Goal: Task Accomplishment & Management: Manage account settings

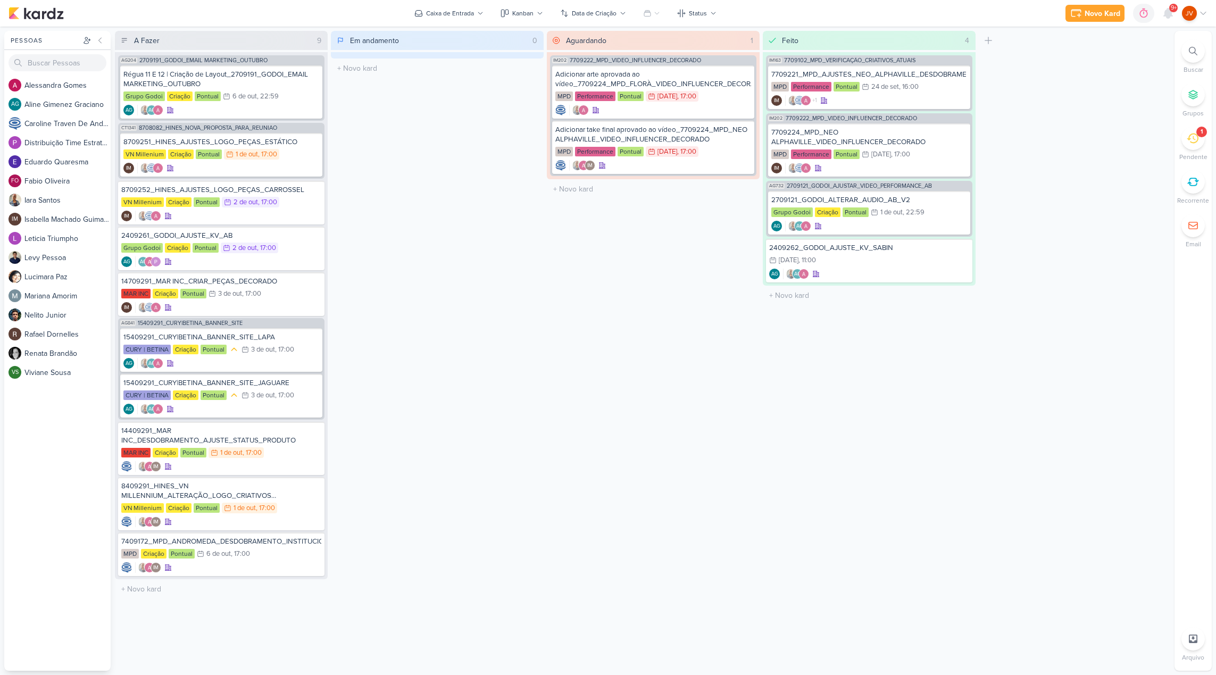
click at [1192, 139] on icon at bounding box center [1193, 138] width 12 height 12
click at [1144, 92] on div at bounding box center [1153, 84] width 26 height 26
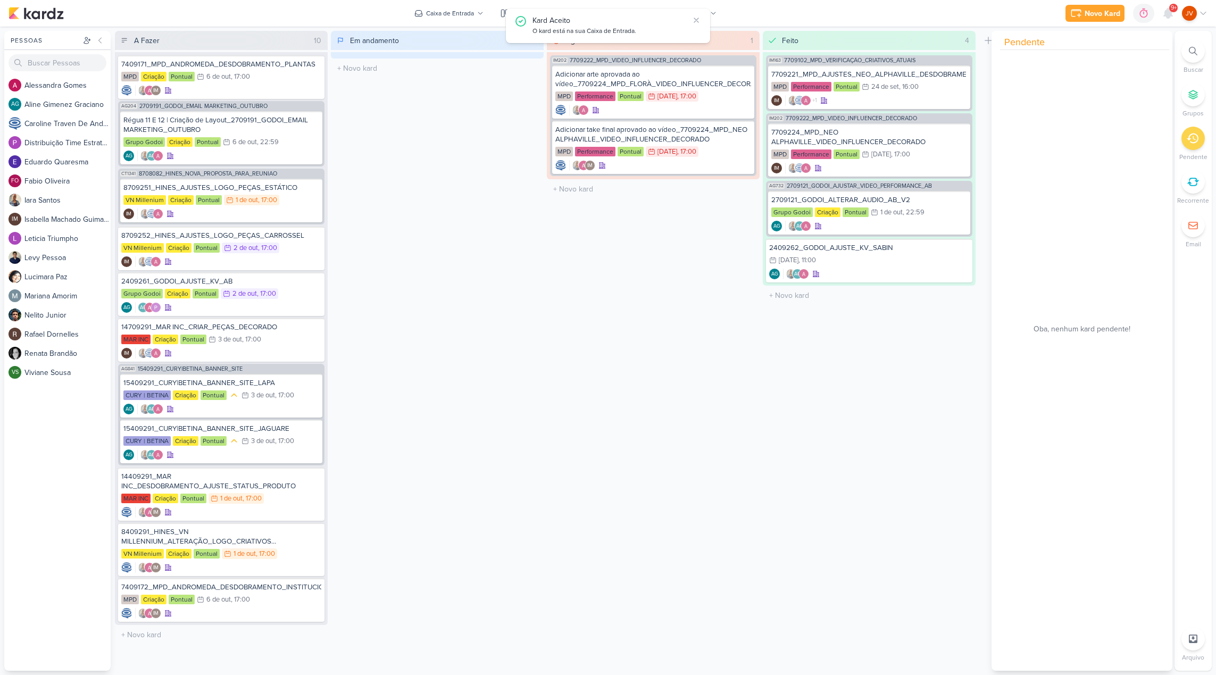
scroll to position [0, 0]
click at [294, 201] on div "VN Millenium Criação Pontual 1/10 [DATE] 17:00" at bounding box center [221, 201] width 196 height 12
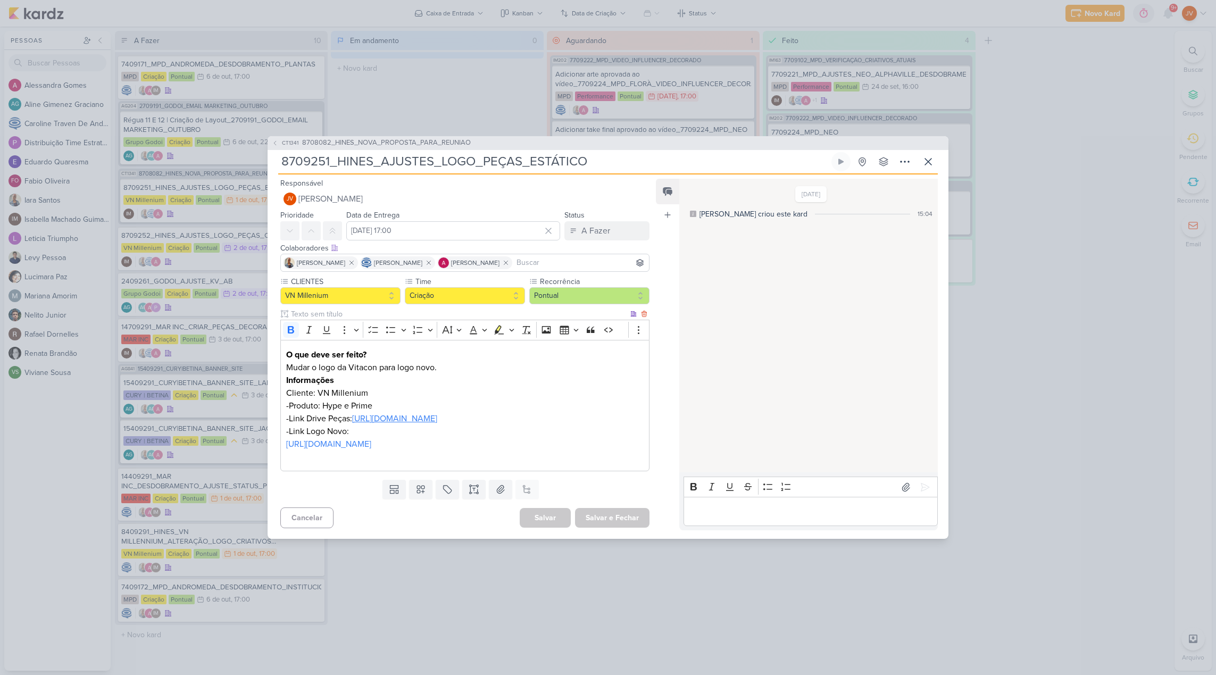
click at [437, 413] on link "[URL][DOMAIN_NAME]" at bounding box center [394, 418] width 85 height 11
click at [929, 159] on icon at bounding box center [928, 162] width 6 height 6
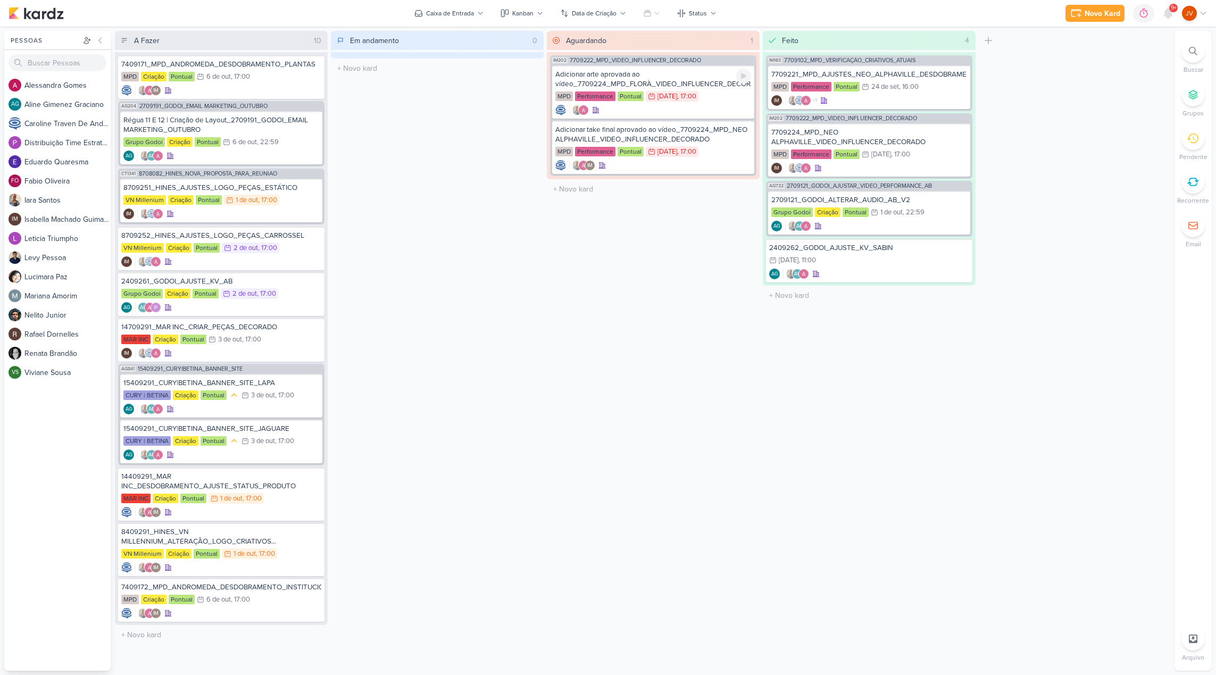
click at [701, 84] on div "Adicionar arte aprovada ao vídeo_7709224_MPD_FLORÀ_VIDEO_INFLUENCER_DECORADO" at bounding box center [653, 79] width 196 height 19
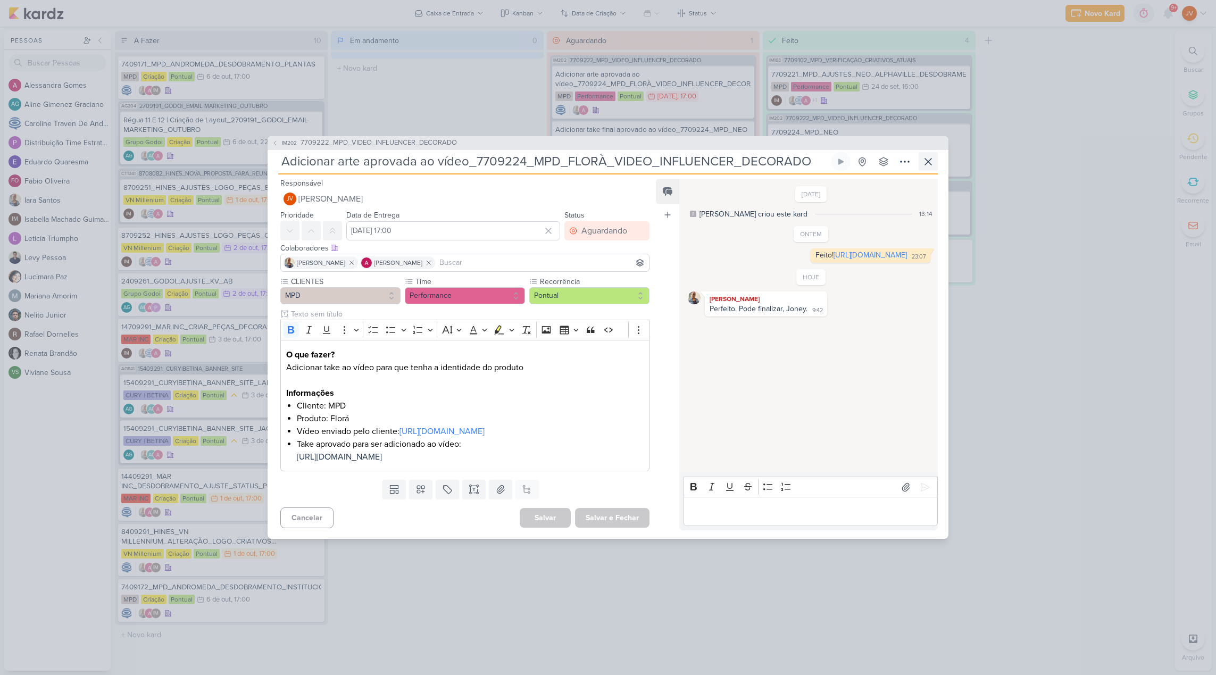
click at [929, 159] on icon at bounding box center [928, 162] width 6 height 6
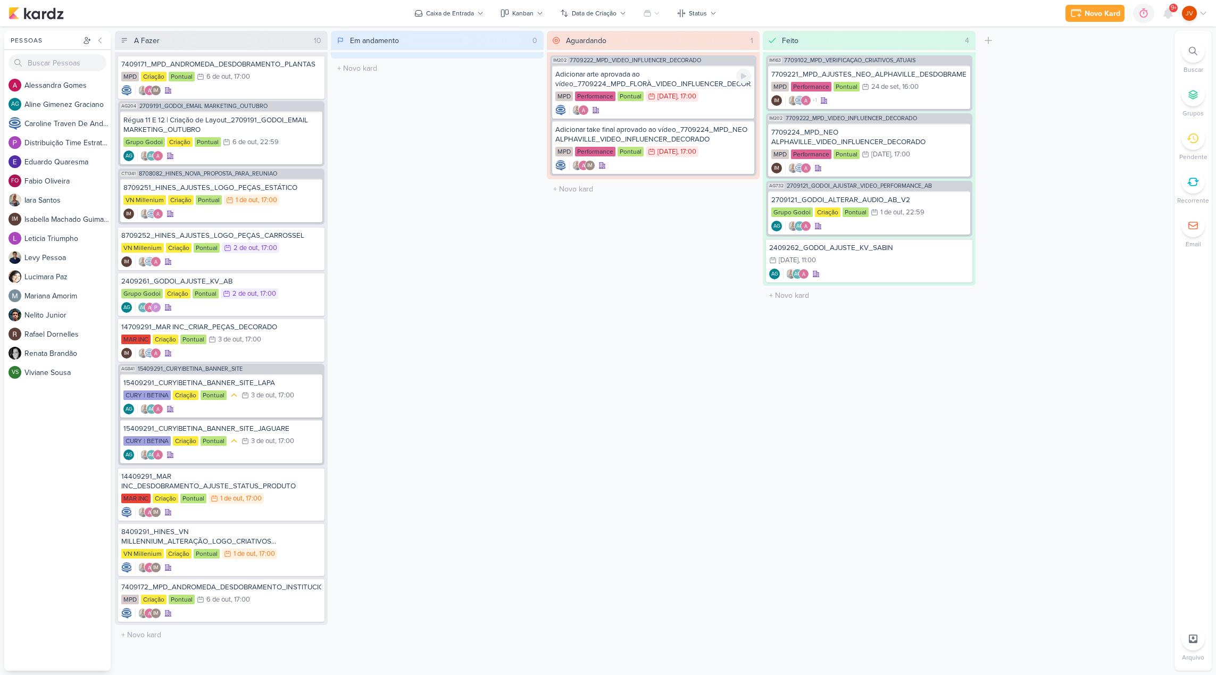
click at [701, 76] on div "Adicionar arte aprovada ao vídeo_7709224_MPD_FLORÀ_VIDEO_INFLUENCER_DECORADO" at bounding box center [653, 79] width 196 height 19
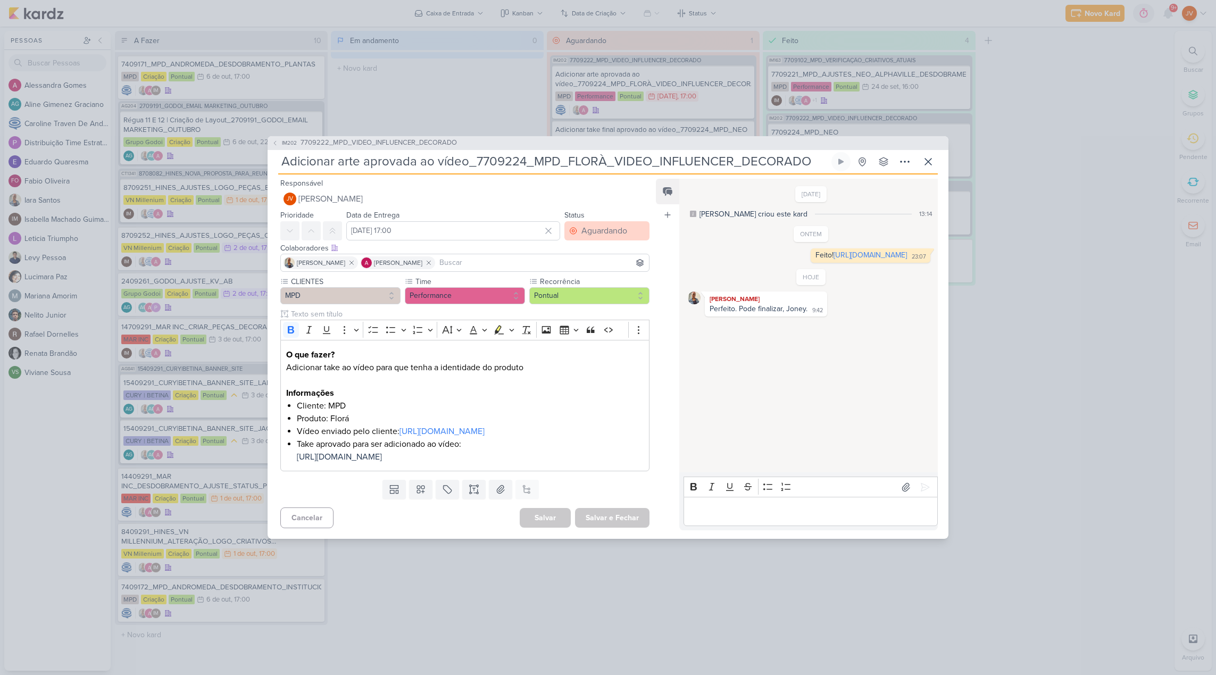
click at [597, 225] on div "Aguardando" at bounding box center [604, 231] width 46 height 13
click at [592, 301] on button "Feito" at bounding box center [601, 308] width 95 height 18
click at [616, 528] on button "Salvar e Fechar" at bounding box center [612, 518] width 74 height 20
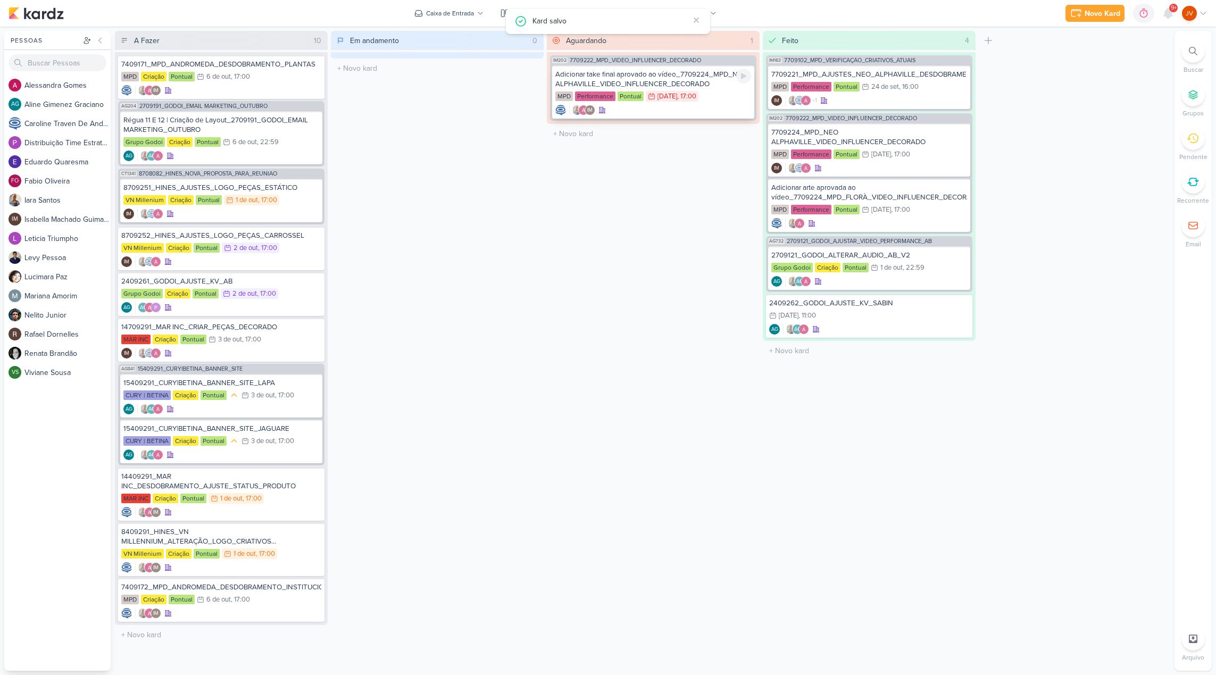
click at [664, 78] on div "Adicionar take final aprovado ao vídeo_7709224_MPD_NEO ALPHAVILLE_VIDEO_INFLUEN…" at bounding box center [653, 79] width 196 height 19
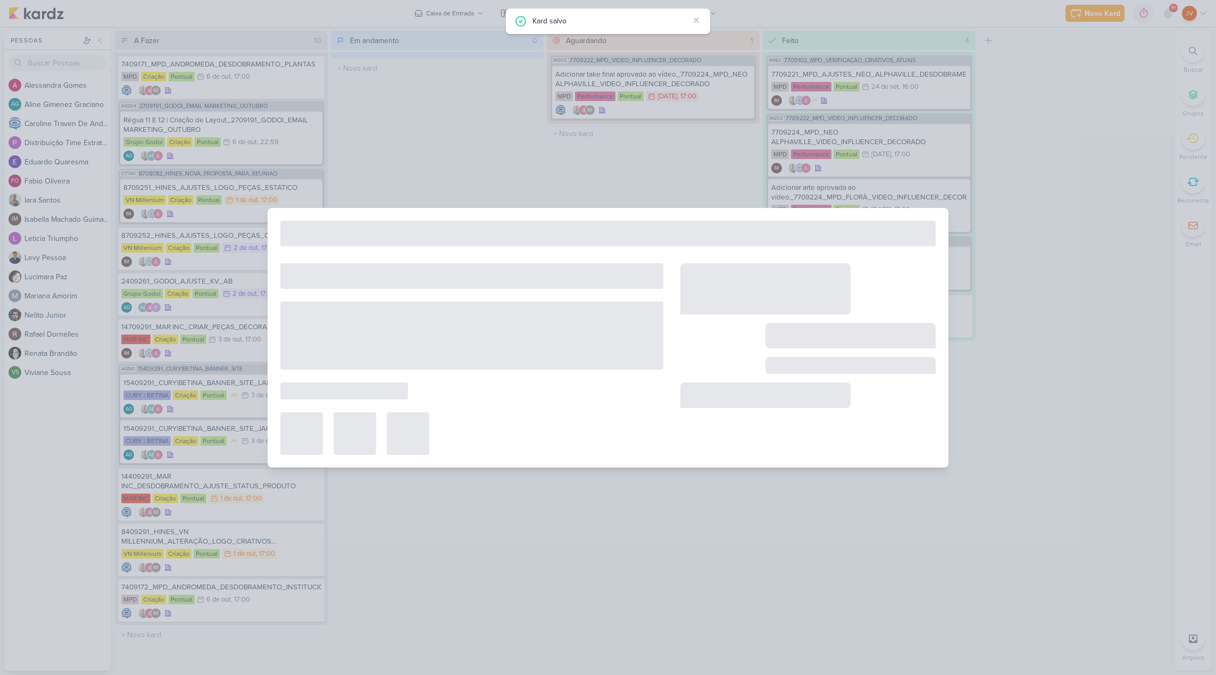
type input "Adicionar take final aprovado ao vídeo_7709224_MPD_NEO ALPHAVILLE_VIDEO_INFLUEN…"
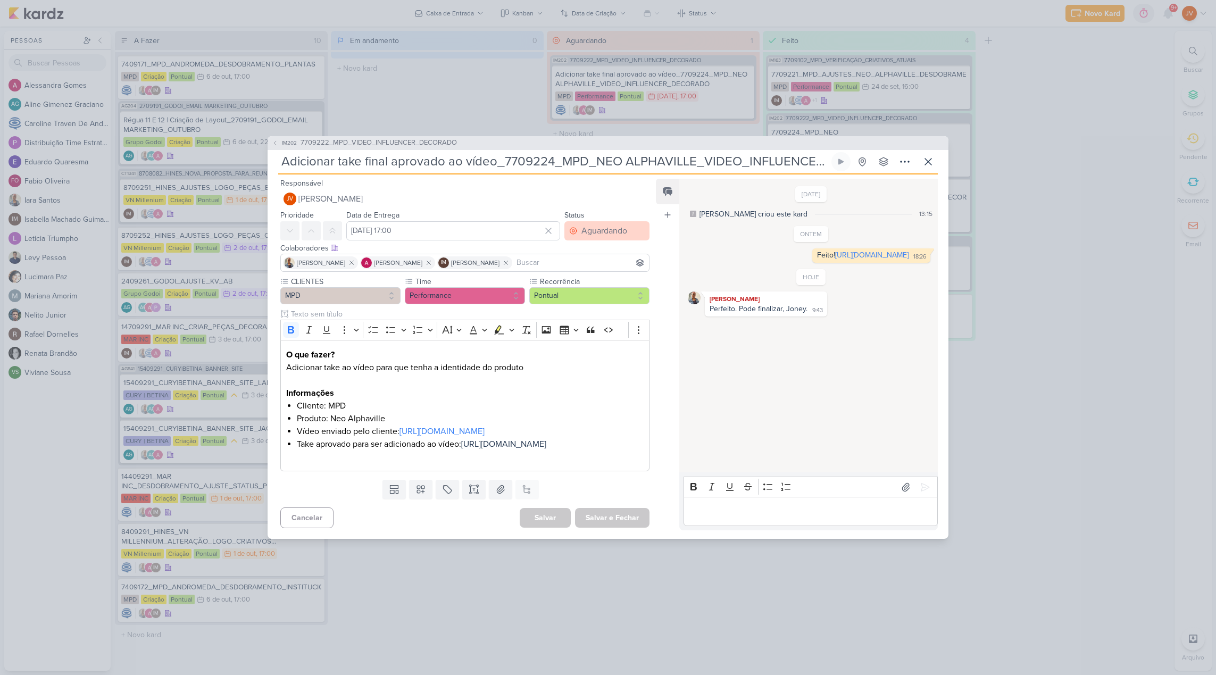
click at [596, 225] on div "Aguardando" at bounding box center [604, 231] width 46 height 13
click at [587, 299] on button "Feito" at bounding box center [601, 308] width 95 height 18
click at [614, 528] on button "Salvar e Fechar" at bounding box center [612, 518] width 74 height 20
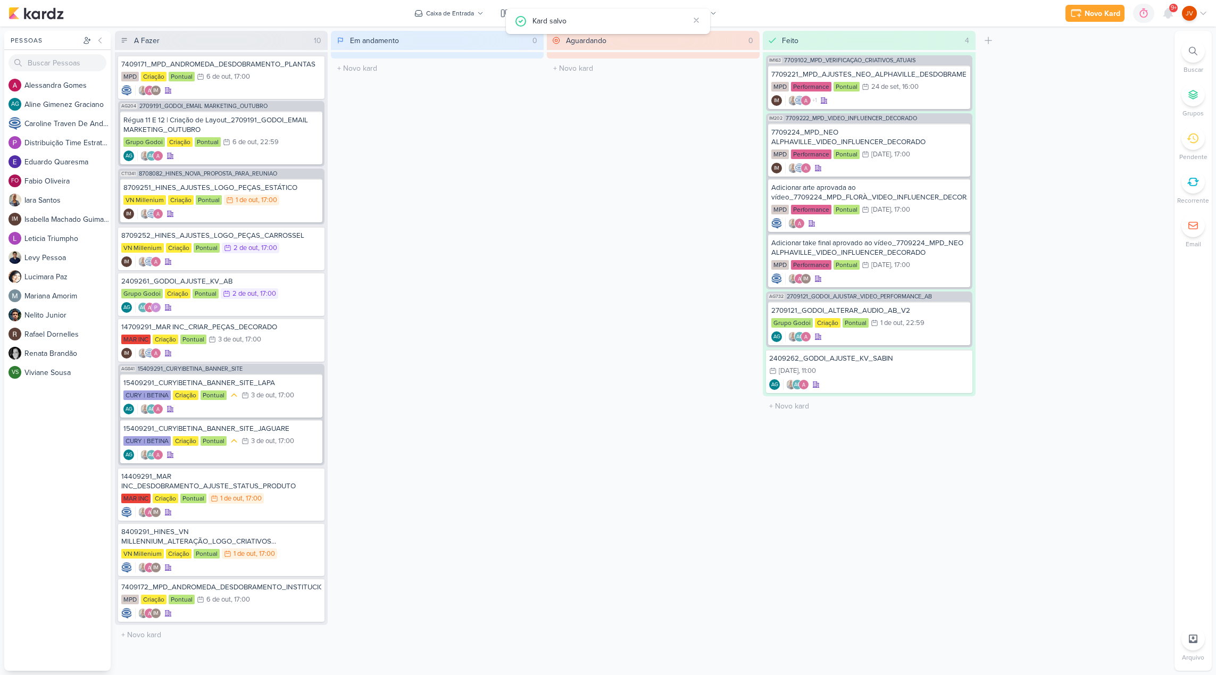
click at [596, 346] on div "Aguardando 0 Mover Para Esquerda Mover Para Direita [GEOGRAPHIC_DATA] O título …" at bounding box center [653, 351] width 213 height 640
